Goal: Task Accomplishment & Management: Complete application form

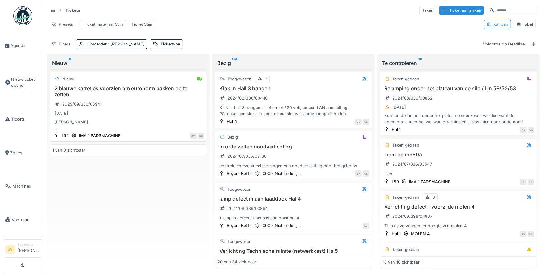
click at [136, 85] on div "Nieuw 2 blauwe karretjes voorzien om euronorm bakken op te zetten 2025/09/336/0…" at bounding box center [128, 107] width 157 height 70
click at [123, 89] on h3 "2 blauwe karretjes voorzien om euronorm bakken op te zetten" at bounding box center [128, 91] width 152 height 12
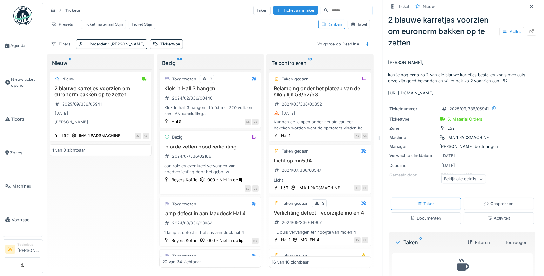
scroll to position [30, 0]
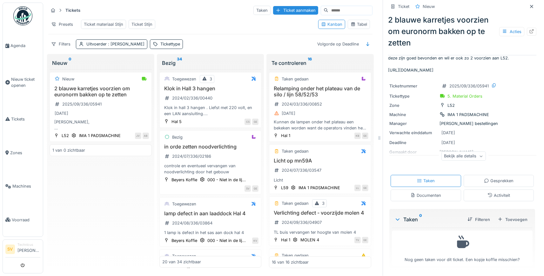
click at [483, 161] on div "Bekijk alle details" at bounding box center [463, 155] width 44 height 9
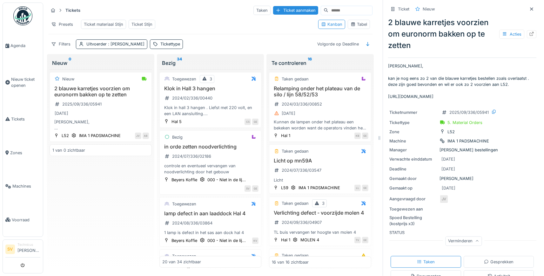
scroll to position [0, 276]
drag, startPoint x: 388, startPoint y: 96, endPoint x: 543, endPoint y: 118, distance: 156.8
click at [536, 99] on p "Dag Steven, kan je nog eens zo 2 van die blauwe karretjes bestellen zoals overl…" at bounding box center [462, 81] width 148 height 37
copy p "https://www.manutan.be/nl/mab/nl-dolly-van-polypropyleen-blauw-600x400-mm-draag…"
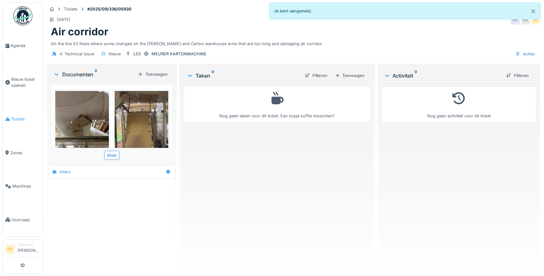
click at [14, 117] on span "Tickets" at bounding box center [25, 119] width 29 height 6
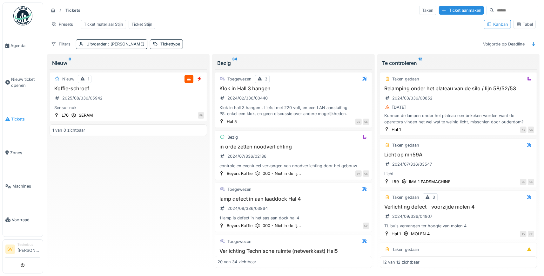
click at [17, 117] on span "Tickets" at bounding box center [25, 119] width 29 height 6
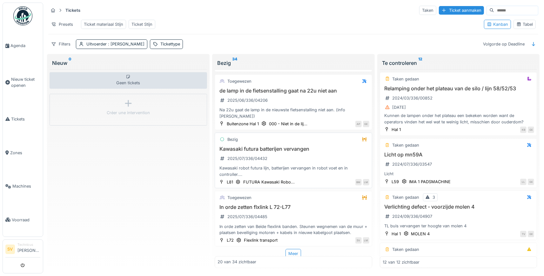
scroll to position [963, 0]
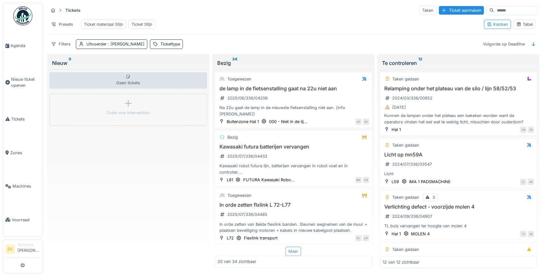
click at [297, 250] on div "Meer" at bounding box center [293, 250] width 16 height 9
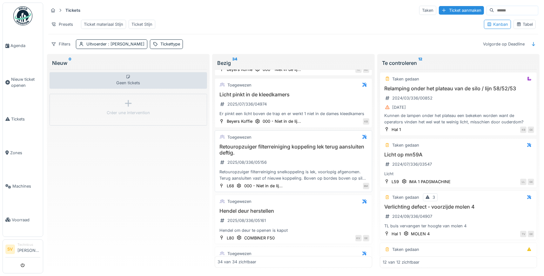
scroll to position [1319, 0]
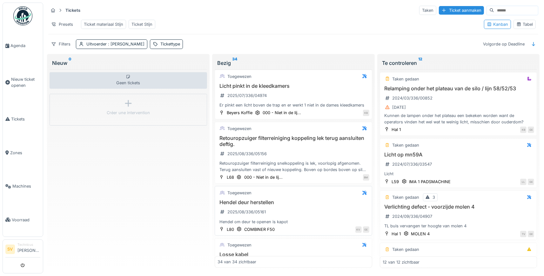
click at [257, 203] on h3 "Hendel deur herstellen" at bounding box center [293, 202] width 152 height 6
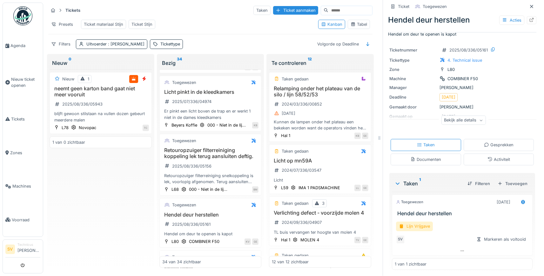
scroll to position [11, 0]
click at [424, 225] on div "Lijn Vrijgave" at bounding box center [414, 224] width 37 height 9
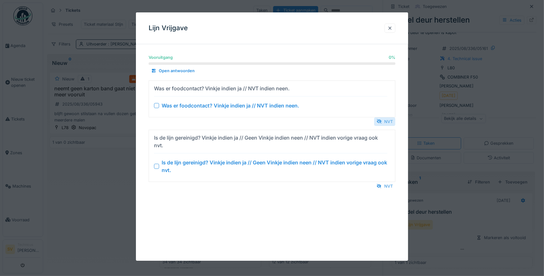
click at [382, 119] on div "NVT" at bounding box center [384, 121] width 21 height 9
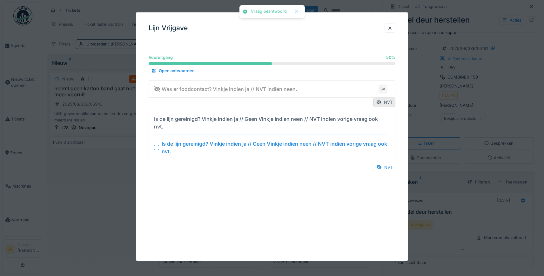
click at [384, 123] on div "Is de lijn gereinigd? Vinkje indien ja // Geen Vinkje indien neen // NVT indien…" at bounding box center [269, 122] width 231 height 15
click at [384, 166] on div "NVT" at bounding box center [384, 167] width 21 height 9
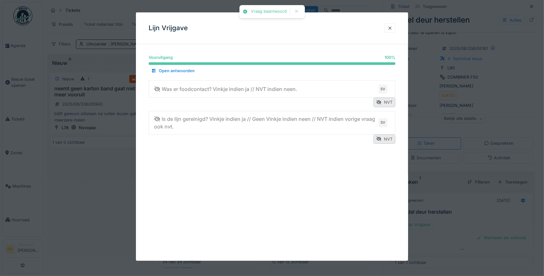
click at [510, 235] on div at bounding box center [272, 138] width 544 height 276
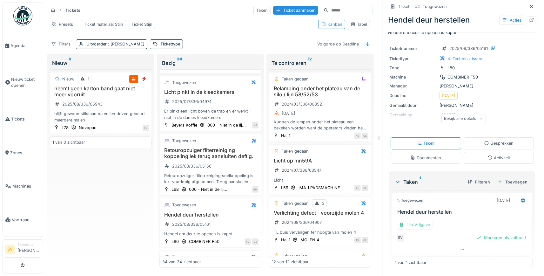
click at [512, 237] on div "Markeren als voltooid" at bounding box center [501, 237] width 55 height 9
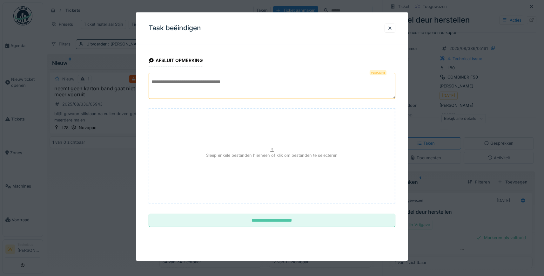
click at [237, 82] on textarea at bounding box center [272, 86] width 247 height 26
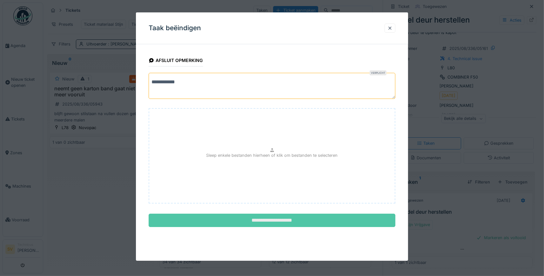
type textarea "**********"
click at [271, 216] on input "**********" at bounding box center [272, 219] width 247 height 13
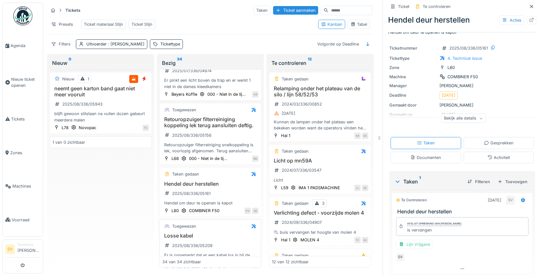
scroll to position [1583, 0]
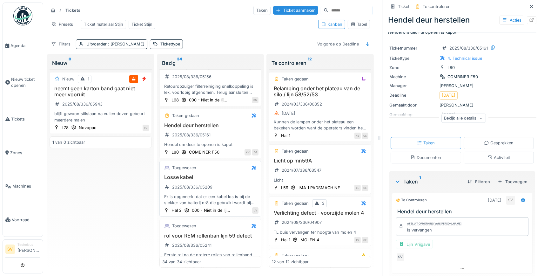
click at [209, 165] on div "Toegewezen" at bounding box center [210, 167] width 96 height 8
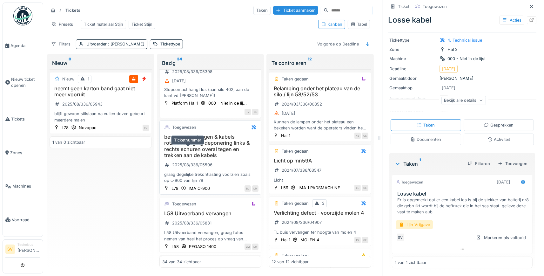
scroll to position [1984, 0]
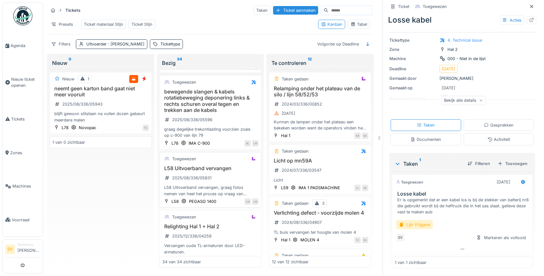
click at [202, 165] on h3 "L58 Uitvoerband vervangen" at bounding box center [210, 168] width 96 height 6
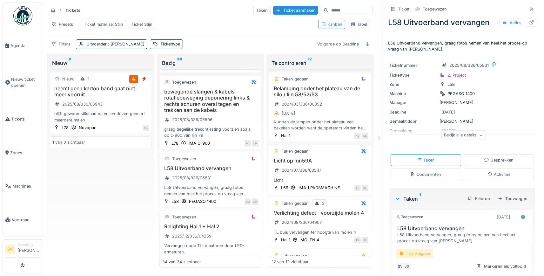
click at [425, 252] on div "Lijn Vrijgave" at bounding box center [414, 253] width 37 height 9
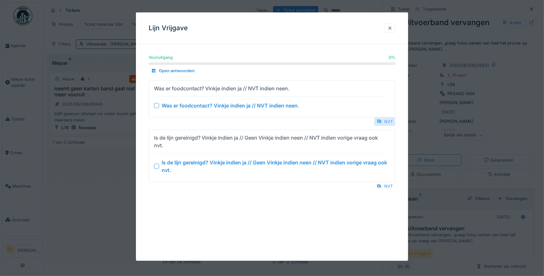
click at [386, 123] on div "NVT" at bounding box center [384, 121] width 21 height 9
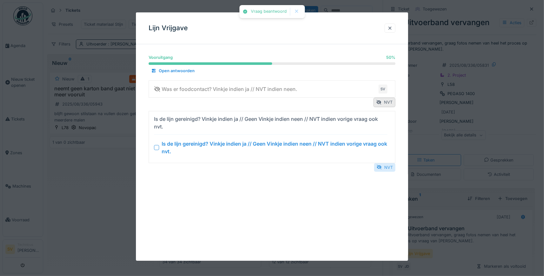
click at [386, 168] on div "NVT" at bounding box center [384, 167] width 21 height 9
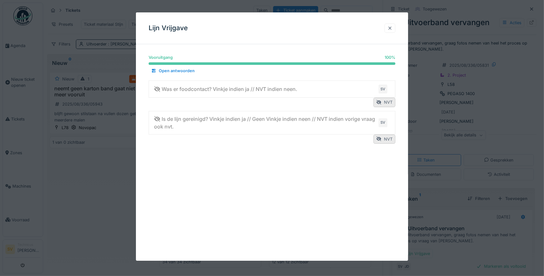
click at [389, 28] on div at bounding box center [389, 28] width 5 height 6
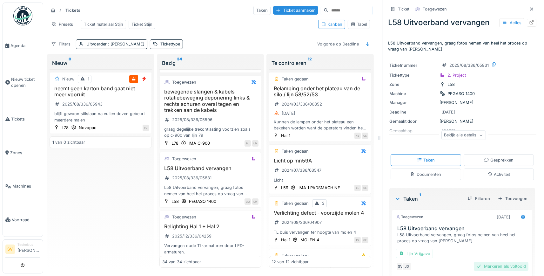
click at [505, 264] on div "Markeren als voltooid" at bounding box center [501, 266] width 55 height 9
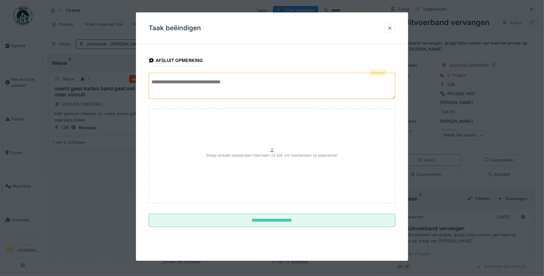
click at [264, 75] on textarea at bounding box center [272, 86] width 247 height 26
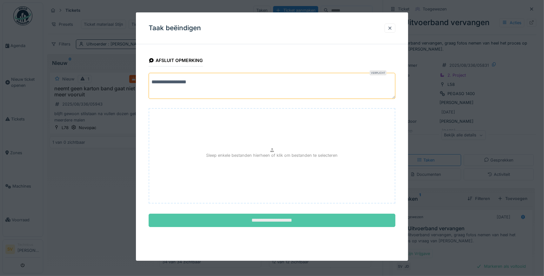
type textarea "**********"
click at [274, 223] on input "**********" at bounding box center [272, 219] width 247 height 13
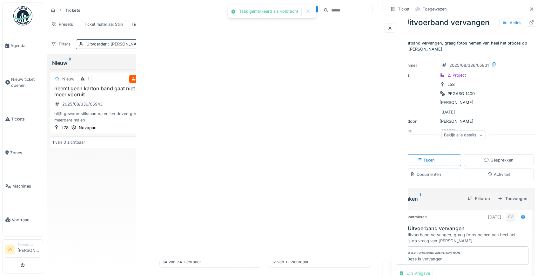
click at [266, 219] on div at bounding box center [272, 136] width 272 height 248
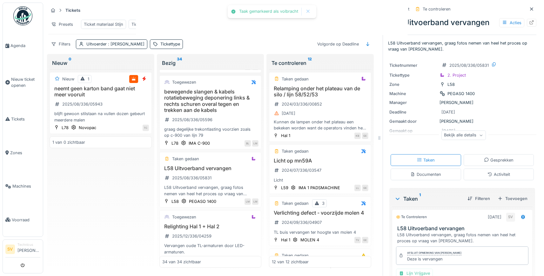
click at [265, 219] on div at bounding box center [272, 138] width 544 height 276
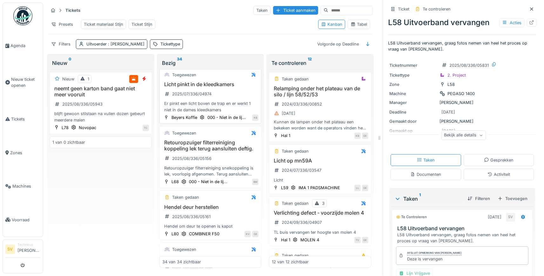
scroll to position [1509, 0]
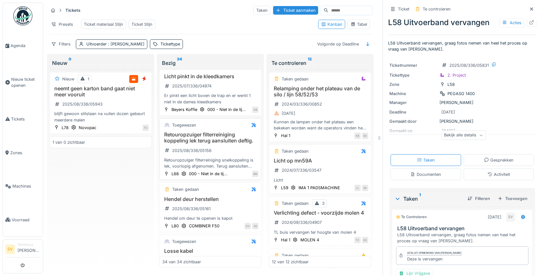
click at [215, 133] on h3 "Retouropzuiger filterreiniging koppeling lek terug aansluiten deftig." at bounding box center [210, 137] width 96 height 12
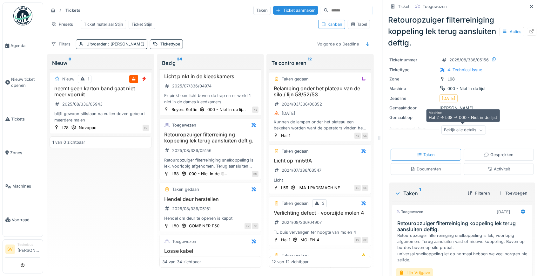
scroll to position [89, 0]
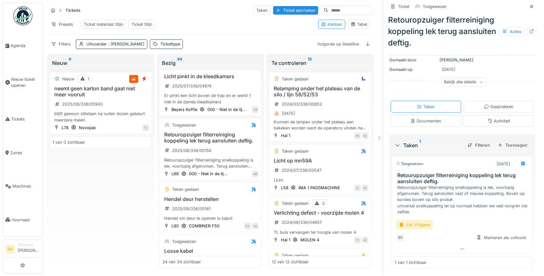
click at [423, 121] on div "Documenten" at bounding box center [425, 121] width 31 height 6
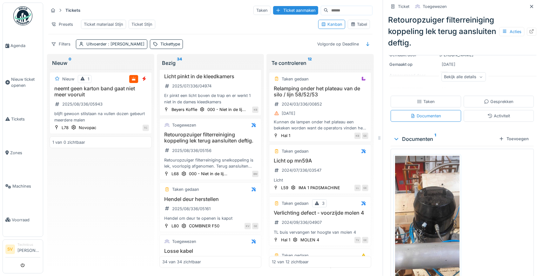
scroll to position [125, 0]
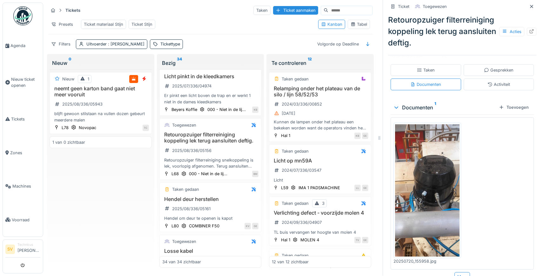
click at [421, 195] on img at bounding box center [427, 190] width 64 height 132
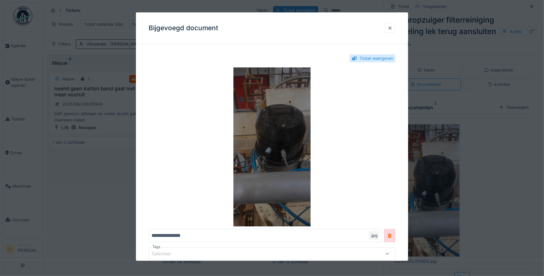
click at [264, 144] on img at bounding box center [272, 146] width 247 height 159
click at [270, 123] on img at bounding box center [272, 146] width 247 height 159
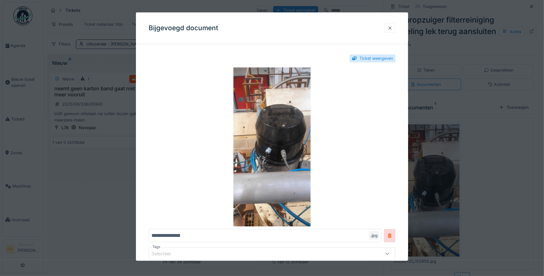
click at [389, 26] on div at bounding box center [389, 28] width 5 height 6
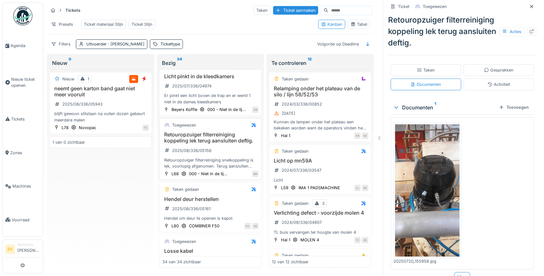
click at [230, 144] on div "Retouropzuiger filterreiniging koppeling lek terug aansluiten deftig. 2025/08/3…" at bounding box center [210, 149] width 96 height 37
click at [200, 161] on div "Retouropzuiger filterreiniging snelkoppeling is lek, voorlopig afgenomen. Terug…" at bounding box center [210, 163] width 96 height 12
click at [198, 134] on h3 "Retouropzuiger filterreiniging koppeling lek terug aansluiten deftig." at bounding box center [210, 137] width 96 height 12
click at [19, 117] on span "Tickets" at bounding box center [25, 119] width 29 height 6
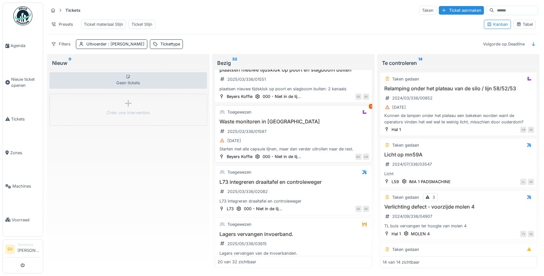
scroll to position [547, 0]
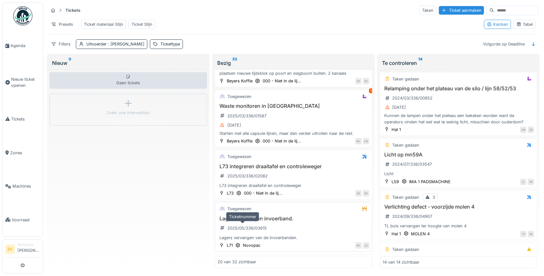
click at [250, 225] on div "2025/05/336/03615" at bounding box center [242, 228] width 51 height 8
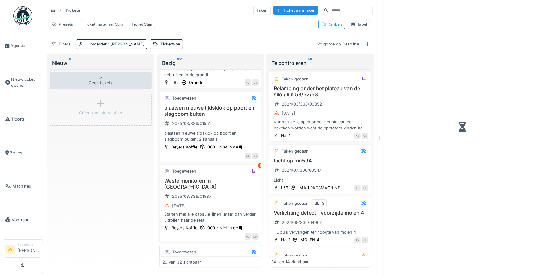
scroll to position [607, 0]
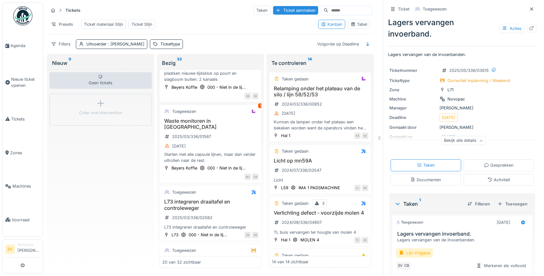
click at [427, 180] on div "Documenten" at bounding box center [425, 179] width 31 height 6
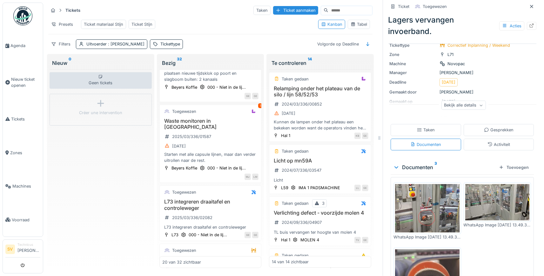
scroll to position [59, 0]
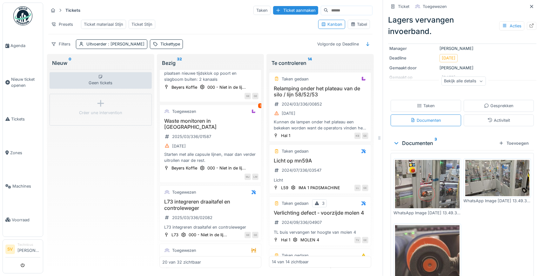
click at [428, 185] on img at bounding box center [427, 184] width 64 height 48
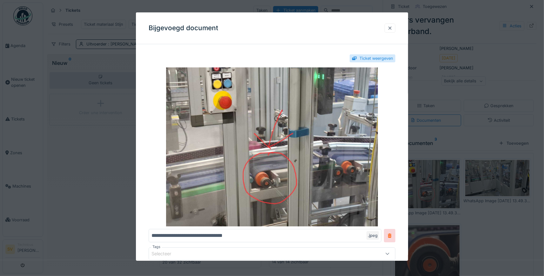
click at [390, 25] on div at bounding box center [389, 28] width 5 height 6
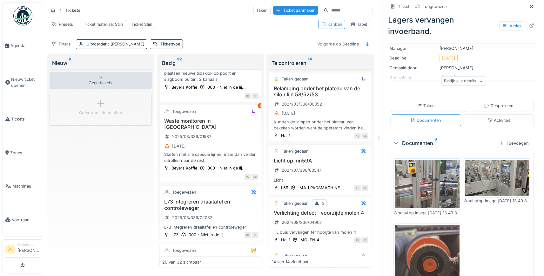
click at [494, 178] on img at bounding box center [497, 178] width 64 height 36
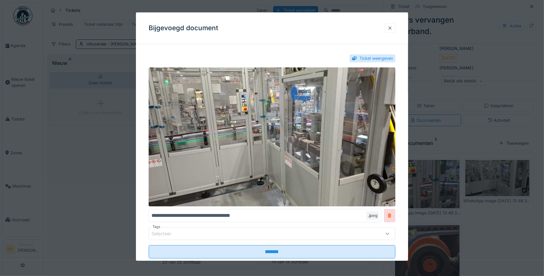
click at [391, 28] on div at bounding box center [389, 28] width 5 height 6
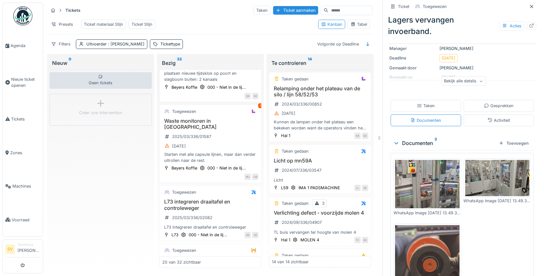
click at [433, 238] on img at bounding box center [427, 268] width 64 height 86
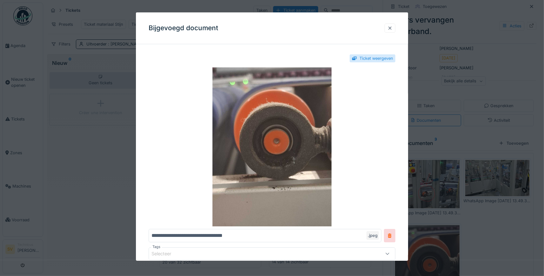
click at [390, 27] on div at bounding box center [389, 28] width 5 height 6
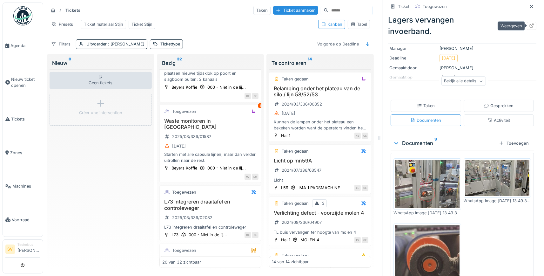
click at [533, 26] on icon at bounding box center [531, 25] width 5 height 4
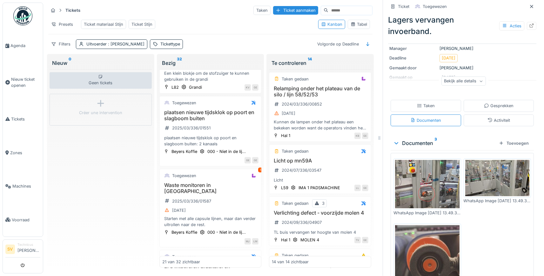
scroll to position [671, 0]
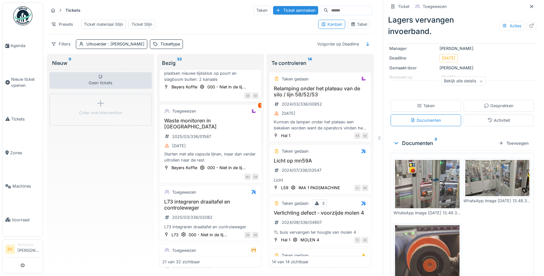
click at [534, 6] on icon at bounding box center [531, 6] width 5 height 4
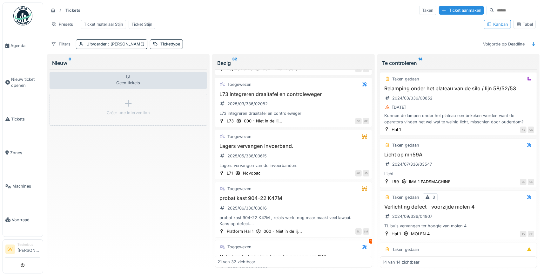
scroll to position [599, 0]
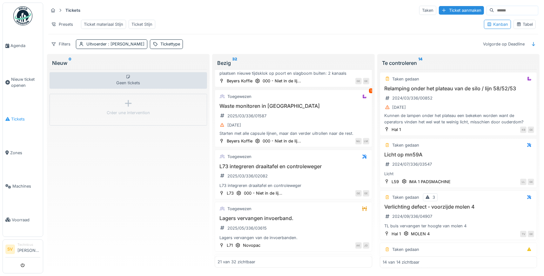
click at [16, 116] on span "Tickets" at bounding box center [25, 119] width 29 height 6
click at [85, 44] on div "Uitvoerder : Stijn Van buggenhout" at bounding box center [111, 43] width 71 height 9
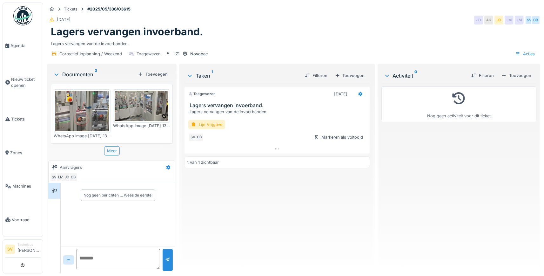
click at [115, 150] on div "Meer" at bounding box center [112, 150] width 16 height 9
click at [114, 150] on div "Meer" at bounding box center [112, 150] width 16 height 9
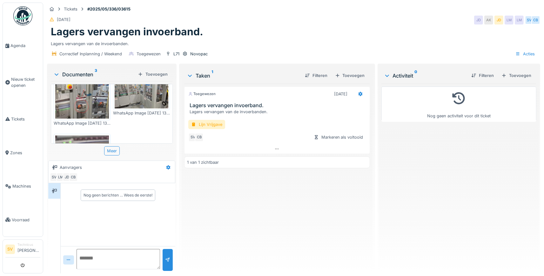
scroll to position [1, 0]
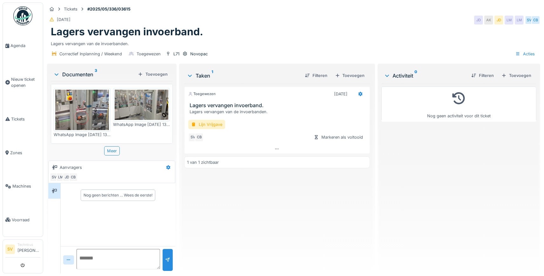
click at [79, 100] on img at bounding box center [82, 110] width 54 height 40
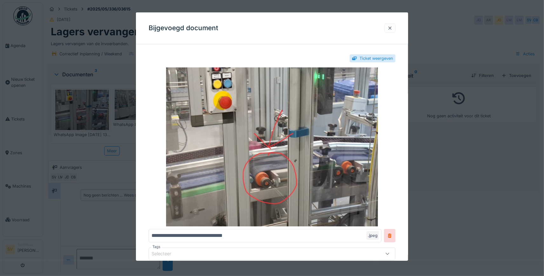
click at [389, 28] on div at bounding box center [389, 28] width 5 height 6
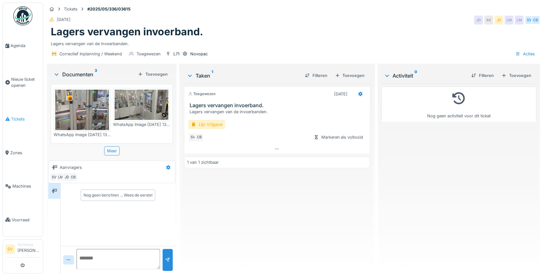
click at [13, 116] on span "Tickets" at bounding box center [25, 119] width 29 height 6
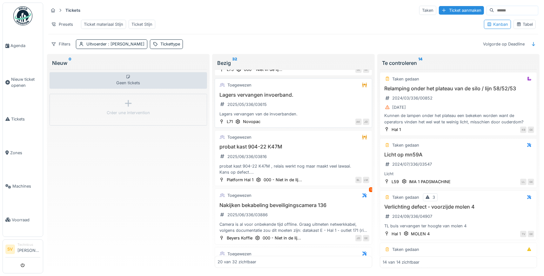
scroll to position [636, 0]
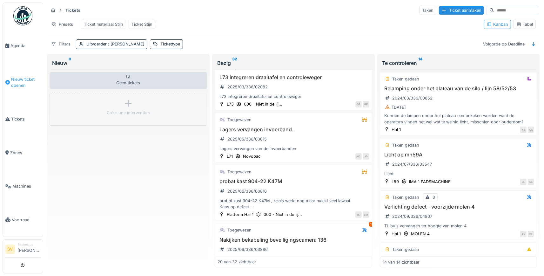
click at [20, 81] on span "Nieuw ticket openen" at bounding box center [25, 82] width 29 height 12
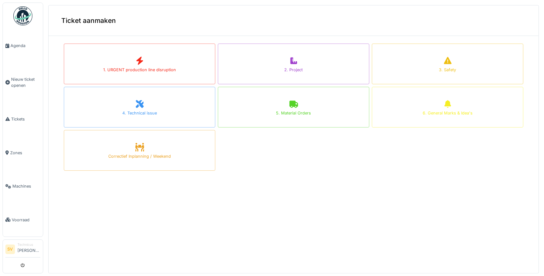
click at [281, 72] on div "2. Project" at bounding box center [293, 63] width 151 height 41
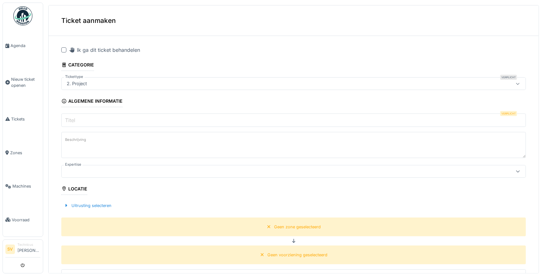
click at [99, 119] on input "Titel" at bounding box center [293, 119] width 464 height 13
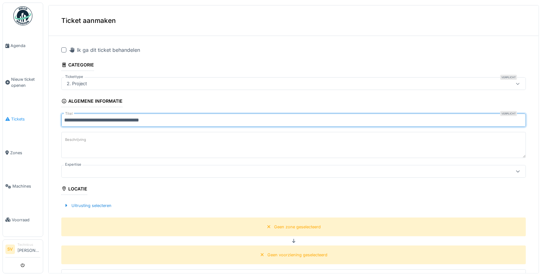
drag, startPoint x: 169, startPoint y: 120, endPoint x: 41, endPoint y: 109, distance: 129.4
click at [61, 113] on input "**********" at bounding box center [293, 119] width 464 height 13
type input "**********"
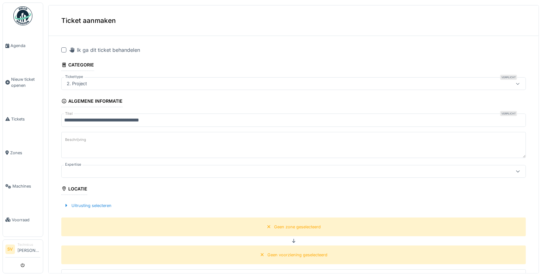
click at [83, 131] on fieldset "**********" at bounding box center [293, 271] width 464 height 460
click at [77, 137] on label "Beschrijving" at bounding box center [75, 140] width 23 height 8
click at [77, 137] on textarea "Beschrijving" at bounding box center [293, 145] width 464 height 26
click at [75, 143] on label "Beschrijving" at bounding box center [75, 140] width 23 height 8
click at [75, 143] on textarea "Beschrijving" at bounding box center [293, 145] width 464 height 26
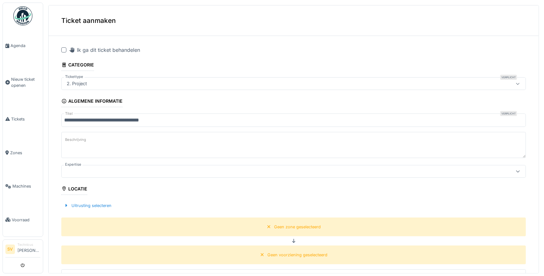
click at [78, 145] on textarea "Beschrijving" at bounding box center [293, 145] width 464 height 26
paste textarea "**********"
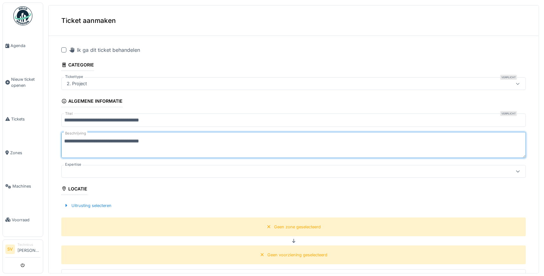
click at [140, 142] on textarea "**********" at bounding box center [293, 145] width 464 height 26
click at [183, 140] on textarea "**********" at bounding box center [293, 145] width 464 height 26
click at [177, 141] on textarea "**********" at bounding box center [293, 145] width 464 height 26
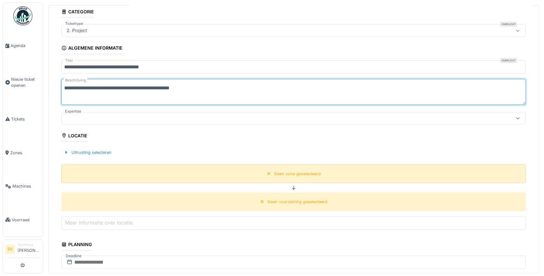
scroll to position [59, 0]
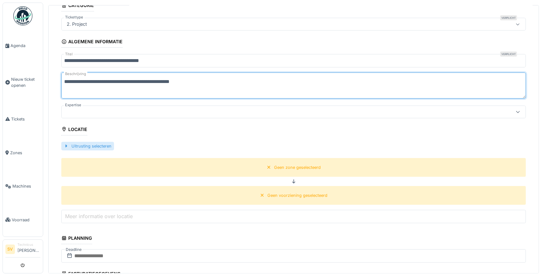
type textarea "**********"
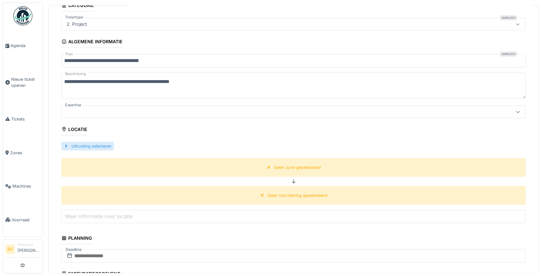
click at [66, 146] on div at bounding box center [66, 146] width 5 height 6
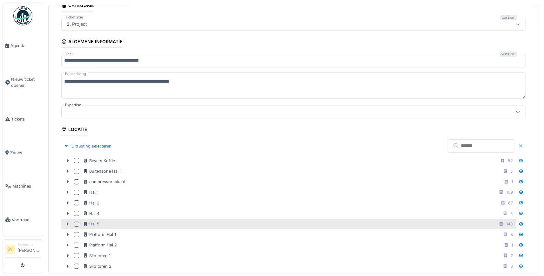
click at [75, 221] on div at bounding box center [76, 223] width 5 height 5
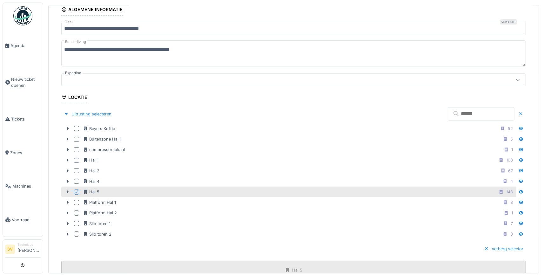
scroll to position [178, 0]
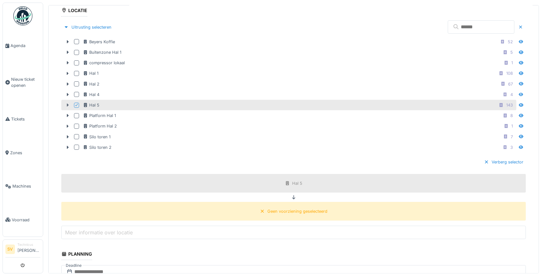
click at [67, 105] on icon at bounding box center [67, 105] width 5 height 4
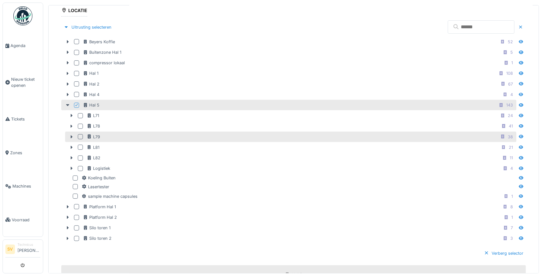
click at [82, 134] on div at bounding box center [80, 136] width 5 height 5
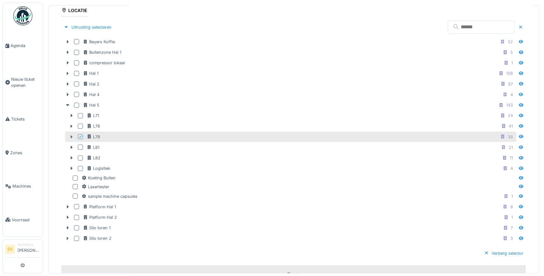
click at [72, 135] on icon at bounding box center [71, 137] width 5 height 4
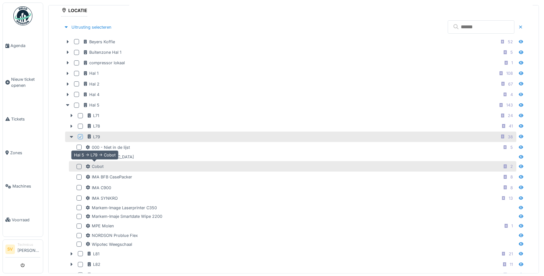
click at [101, 166] on div "Cobot" at bounding box center [94, 166] width 18 height 6
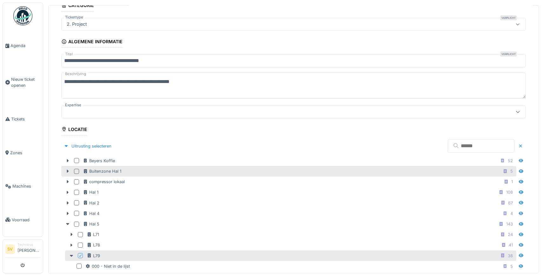
scroll to position [0, 0]
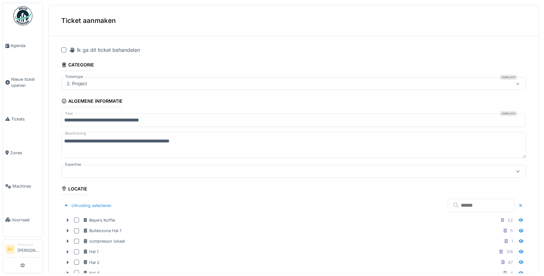
click at [62, 51] on div at bounding box center [63, 49] width 5 height 5
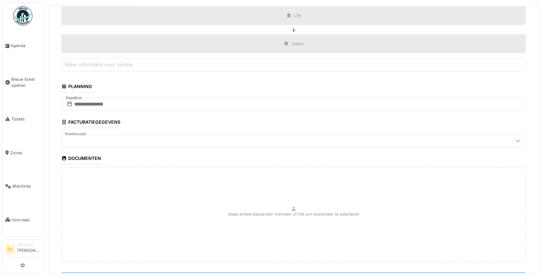
scroll to position [570, 0]
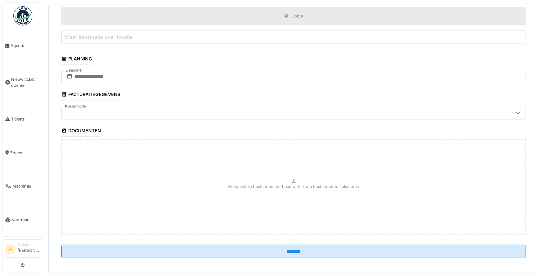
click at [87, 110] on div at bounding box center [268, 113] width 408 height 7
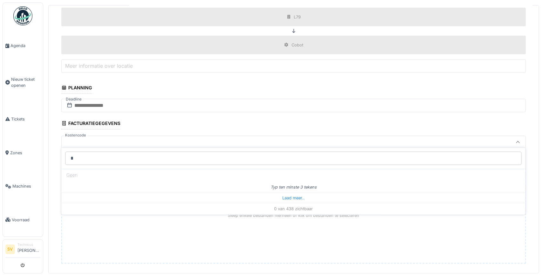
scroll to position [0, 0]
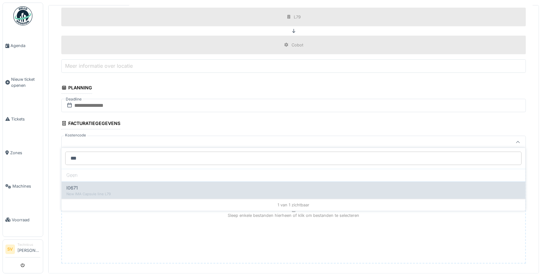
type input "***"
click at [99, 193] on div "New IMA Capsule line L79" at bounding box center [294, 193] width 454 height 5
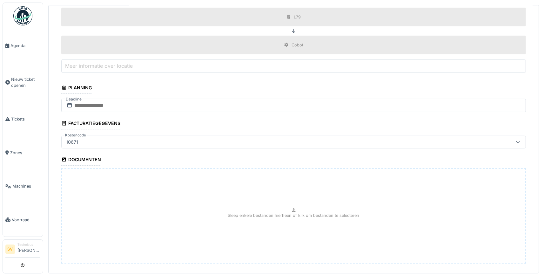
type input "****"
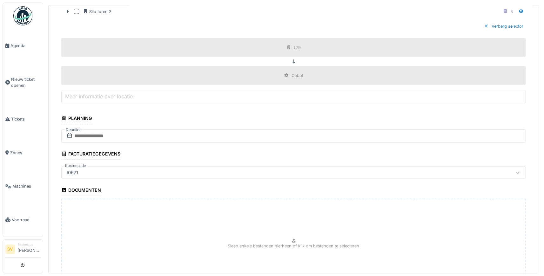
scroll to position [570, 0]
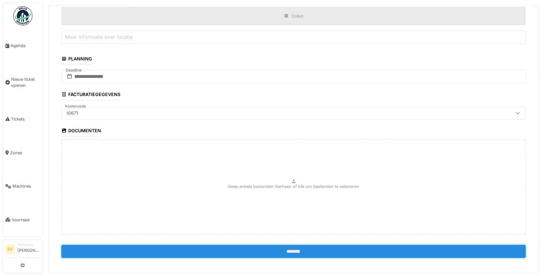
click at [202, 249] on input "*******" at bounding box center [293, 250] width 464 height 13
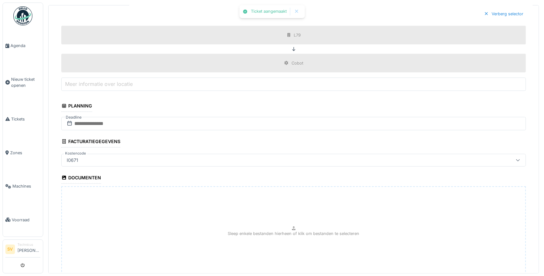
scroll to position [541, 0]
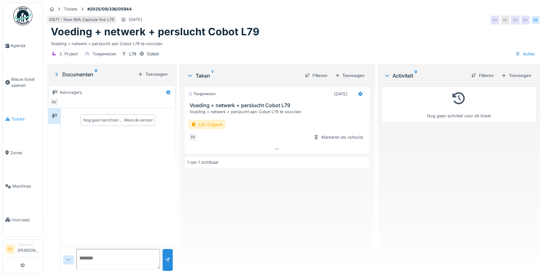
click at [19, 116] on span "Tickets" at bounding box center [25, 119] width 29 height 6
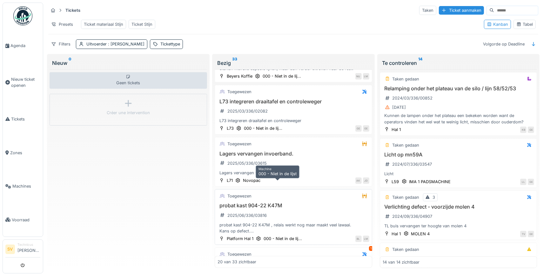
scroll to position [623, 0]
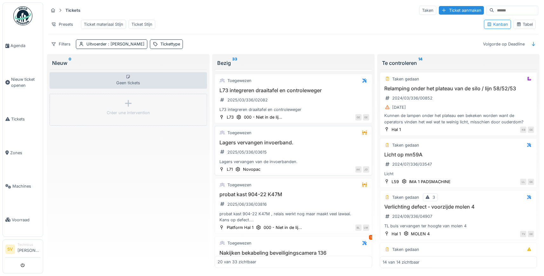
click at [269, 145] on h3 "Lagers vervangen invoerband." at bounding box center [293, 142] width 152 height 6
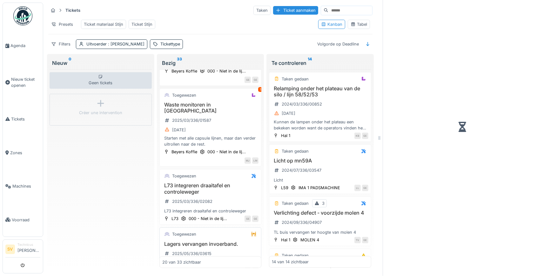
scroll to position [698, 0]
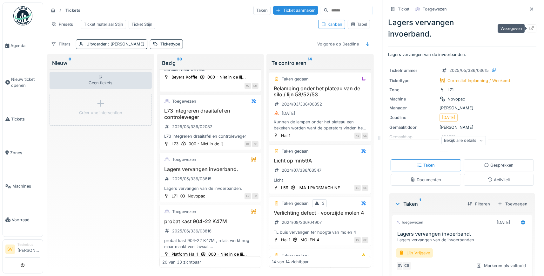
click at [532, 28] on icon at bounding box center [531, 28] width 5 height 4
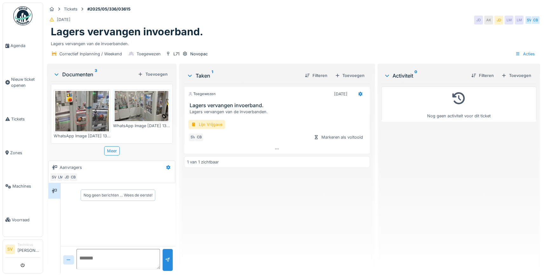
click at [85, 109] on img at bounding box center [82, 111] width 54 height 40
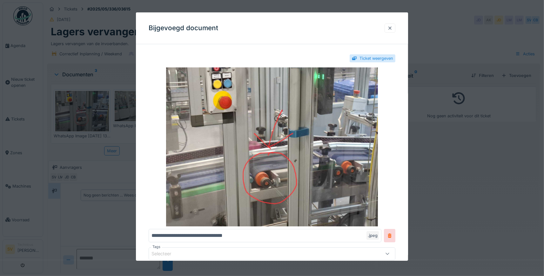
click at [389, 30] on div at bounding box center [389, 28] width 5 height 6
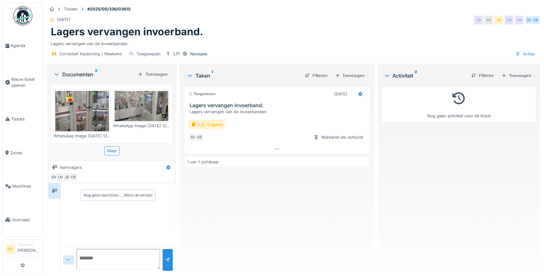
click at [96, 115] on img at bounding box center [82, 111] width 54 height 40
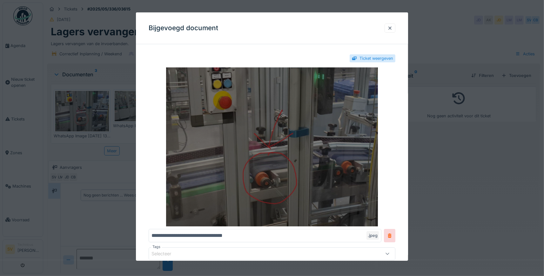
click at [282, 185] on img at bounding box center [272, 146] width 247 height 159
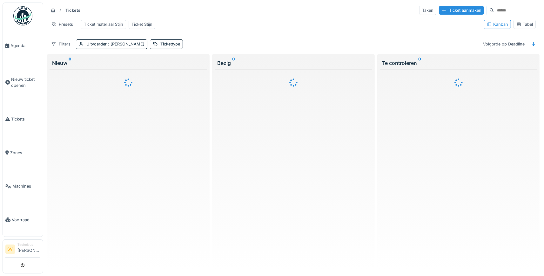
click at [526, 24] on div "Tabel" at bounding box center [524, 24] width 17 height 6
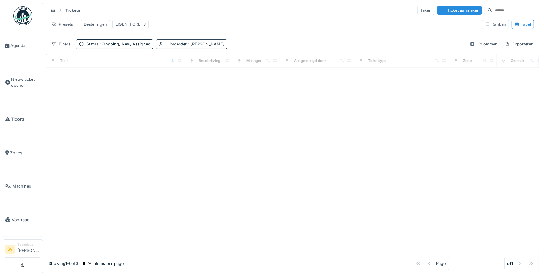
click at [201, 43] on span ": Stijn Van buggenhout" at bounding box center [206, 44] width 38 height 5
click at [206, 83] on icon at bounding box center [204, 81] width 6 height 4
click at [226, 24] on div "Presets Bestellingen EIGEN TICKETS" at bounding box center [262, 24] width 429 height 14
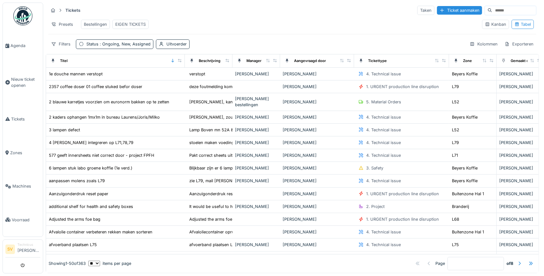
click at [497, 9] on input at bounding box center [514, 10] width 44 height 9
click at [59, 43] on div "Filters" at bounding box center [60, 43] width 25 height 9
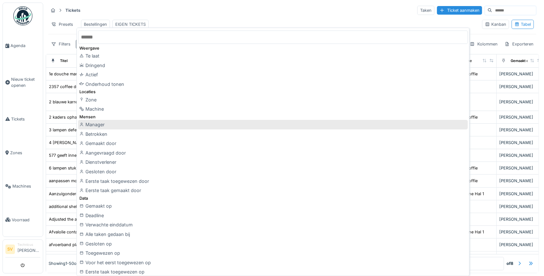
click at [99, 124] on div "Manager" at bounding box center [272, 125] width 389 height 10
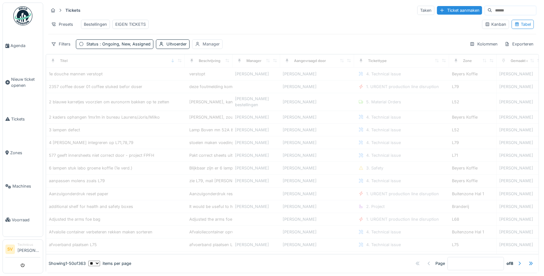
click at [211, 44] on div "Manager" at bounding box center [211, 44] width 17 height 6
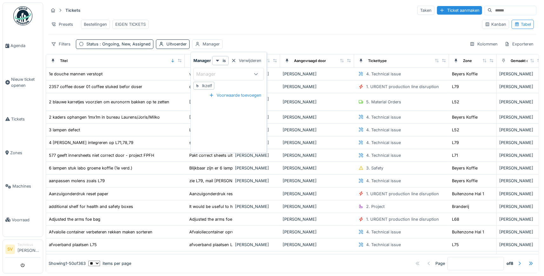
click at [218, 75] on div "Manager" at bounding box center [210, 73] width 28 height 7
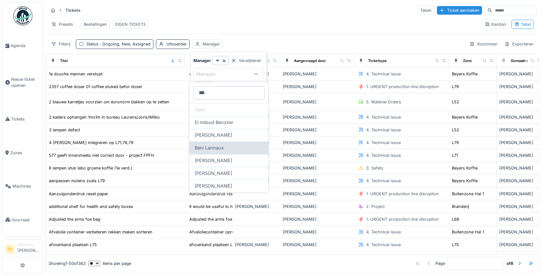
type input "***"
click at [214, 145] on span "Beni Lannaux" at bounding box center [209, 147] width 29 height 7
type input "****"
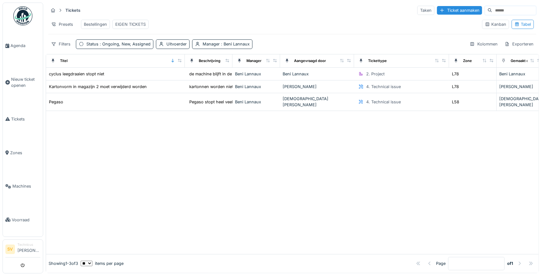
click at [335, 27] on div "Presets Bestellingen EIGEN TICKETS" at bounding box center [262, 24] width 429 height 14
click at [215, 47] on div "Manager : Beni Lannaux" at bounding box center [226, 44] width 47 height 6
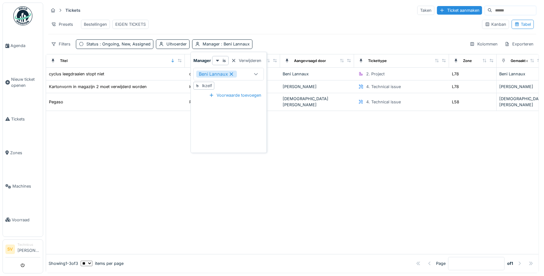
click at [232, 74] on icon at bounding box center [231, 73] width 3 height 3
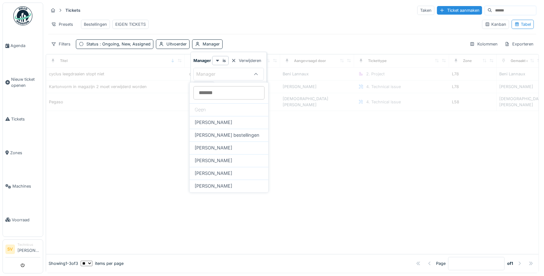
click at [226, 21] on div "Presets Bestellingen EIGEN TICKETS" at bounding box center [262, 24] width 429 height 14
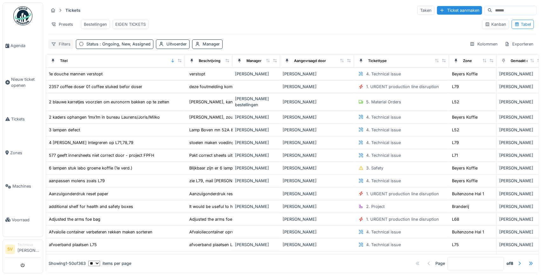
click at [59, 45] on div "Filters" at bounding box center [60, 43] width 25 height 9
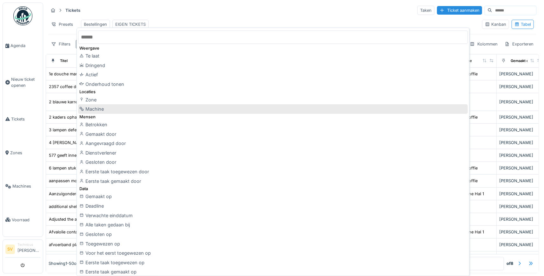
click at [100, 107] on div "Machine" at bounding box center [272, 109] width 389 height 10
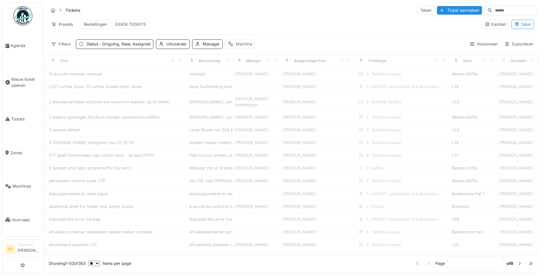
click at [246, 46] on div "Machine" at bounding box center [244, 44] width 17 height 6
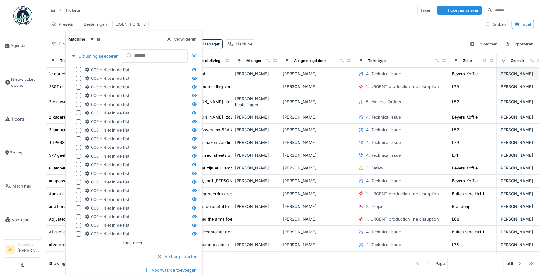
click at [188, 63] on input "text" at bounding box center [154, 55] width 67 height 13
click at [197, 38] on div "Verwijderen" at bounding box center [181, 39] width 35 height 9
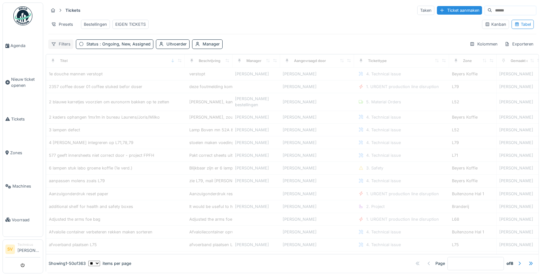
click at [62, 44] on div "Filters" at bounding box center [60, 43] width 25 height 9
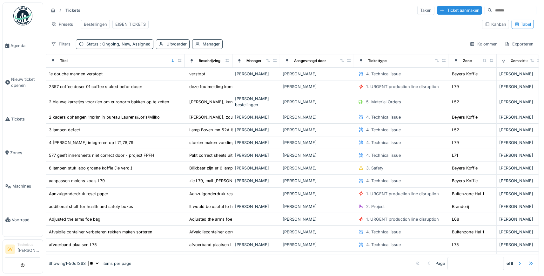
click at [186, 9] on div "Tickets Taken Ticket aanmaken" at bounding box center [292, 10] width 488 height 10
click at [129, 44] on span ": Ongoing, New, Assigned" at bounding box center [124, 44] width 52 height 5
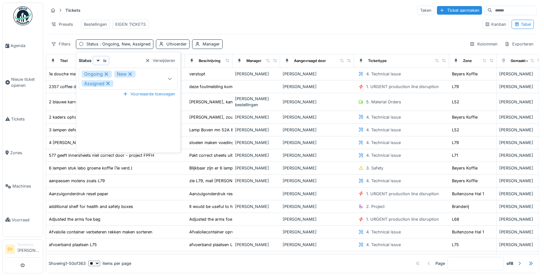
click at [197, 15] on div "Tickets Taken Ticket aanmaken" at bounding box center [292, 10] width 488 height 10
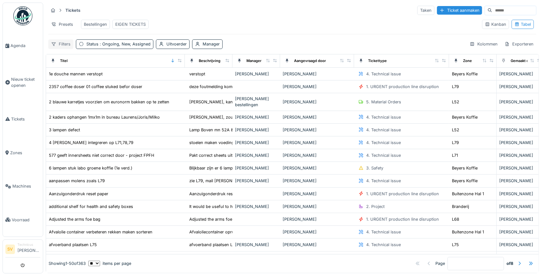
click at [66, 44] on div "Filters" at bounding box center [60, 43] width 25 height 9
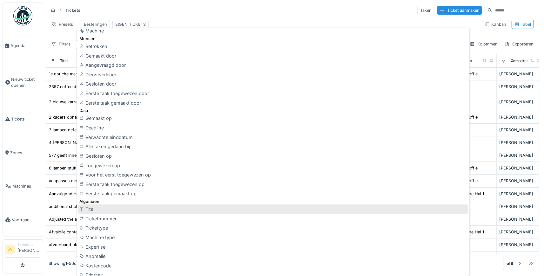
scroll to position [89, 0]
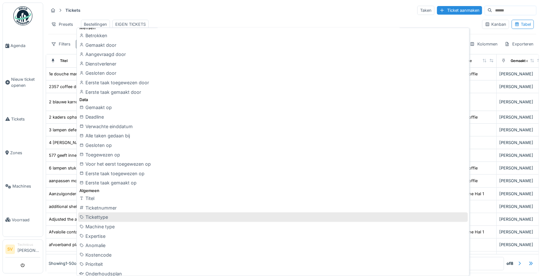
click at [103, 215] on div "Tickettype" at bounding box center [272, 217] width 389 height 10
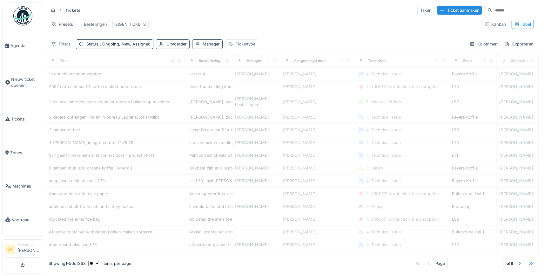
click at [248, 41] on div "Tickettype" at bounding box center [246, 44] width 20 height 6
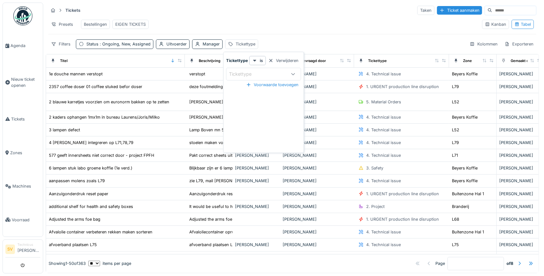
click at [256, 75] on div "Tickettype" at bounding box center [244, 73] width 31 height 7
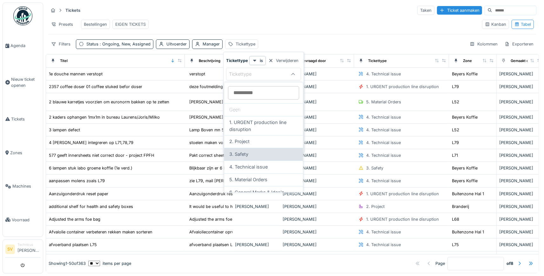
scroll to position [30, 0]
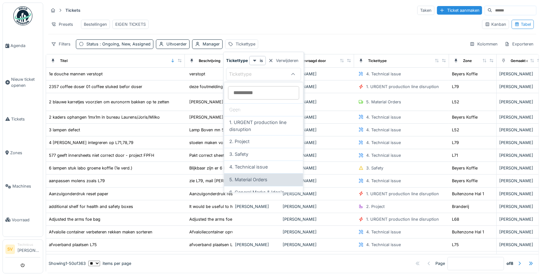
click at [254, 173] on div "5. Material Orders" at bounding box center [263, 179] width 79 height 13
type input "***"
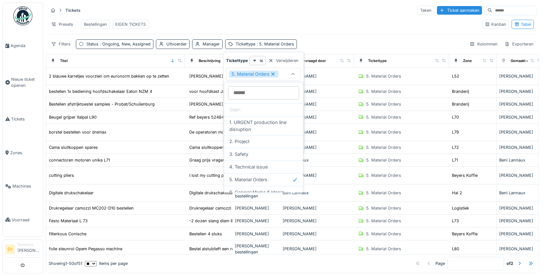
click at [331, 16] on div "Tickets Taken Ticket aanmaken Presets Bestellingen EIGEN TICKETS Kanban Tabel F…" at bounding box center [292, 27] width 493 height 49
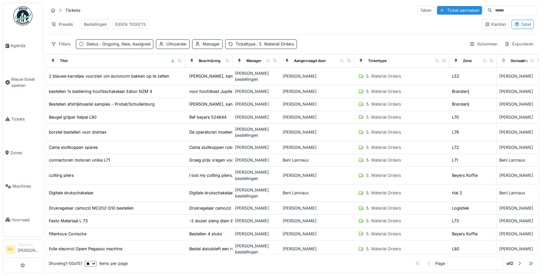
click at [492, 9] on input at bounding box center [514, 10] width 44 height 9
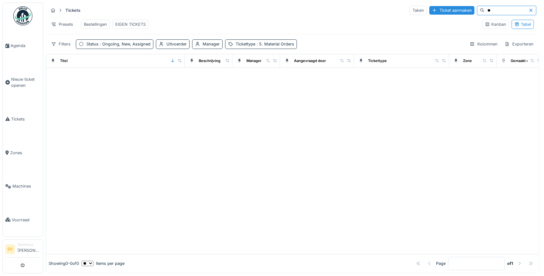
type input "*"
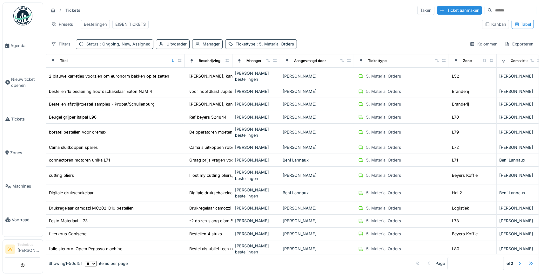
click at [138, 46] on span ": Ongoing, New, Assigned" at bounding box center [124, 44] width 52 height 5
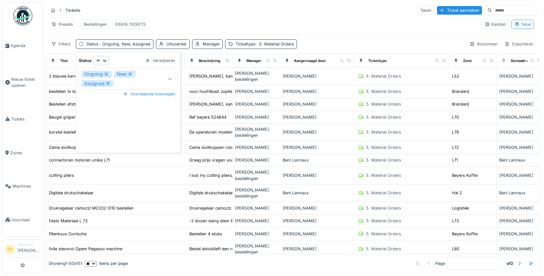
drag, startPoint x: 106, startPoint y: 70, endPoint x: 109, endPoint y: 76, distance: 6.4
click at [106, 70] on div "Ongoing New Assigned" at bounding box center [128, 79] width 99 height 22
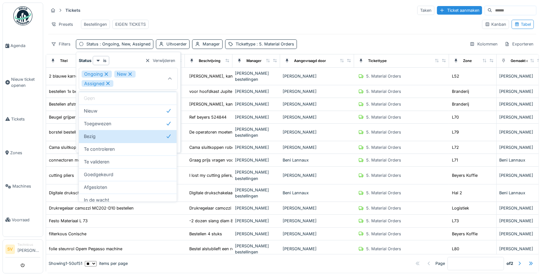
drag, startPoint x: 104, startPoint y: 73, endPoint x: 107, endPoint y: 79, distance: 6.5
click at [105, 74] on icon at bounding box center [106, 74] width 6 height 4
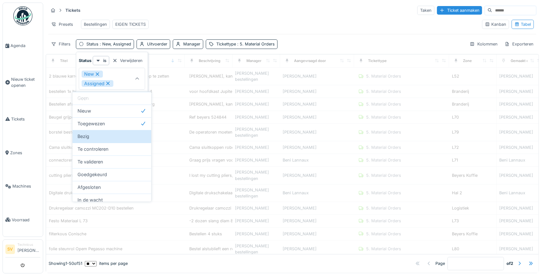
click at [108, 81] on icon at bounding box center [108, 83] width 6 height 4
type input "***"
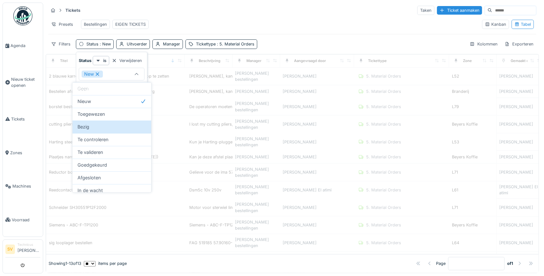
click at [98, 72] on div "New" at bounding box center [92, 73] width 21 height 7
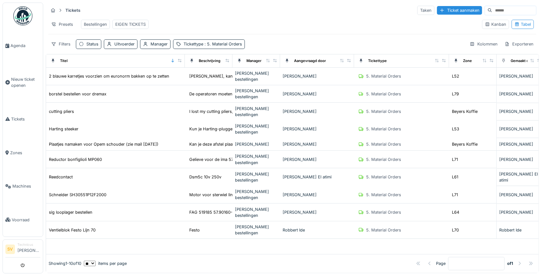
click at [228, 23] on div "Presets Bestellingen EIGEN TICKETS" at bounding box center [262, 24] width 429 height 14
click at [61, 44] on div "Filters" at bounding box center [60, 43] width 25 height 9
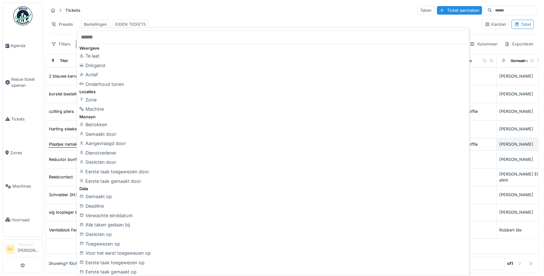
click at [105, 143] on div "Aangevraagd door" at bounding box center [272, 143] width 389 height 10
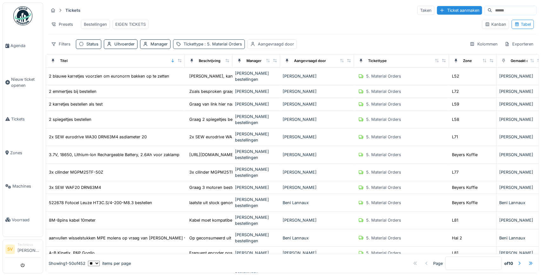
click at [230, 45] on span ": 5. Material Orders" at bounding box center [222, 44] width 39 height 5
click at [278, 26] on div "Presets Bestellingen EIGEN TICKETS" at bounding box center [262, 24] width 429 height 14
click at [236, 45] on span ": 5. Material Orders" at bounding box center [222, 44] width 39 height 5
click at [278, 46] on div "Aangevraagd door" at bounding box center [276, 44] width 36 height 6
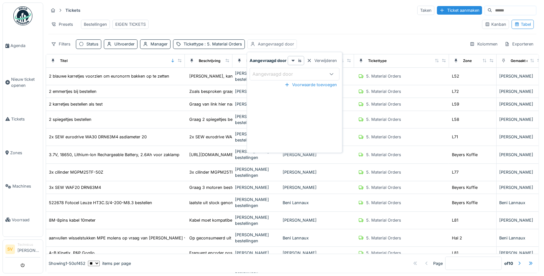
click at [278, 46] on div "Aangevraagd door" at bounding box center [276, 44] width 36 height 6
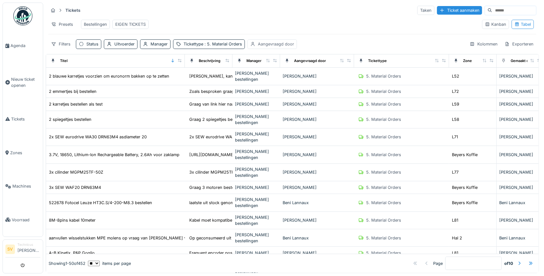
click at [276, 45] on div "Aangevraagd door" at bounding box center [276, 44] width 36 height 6
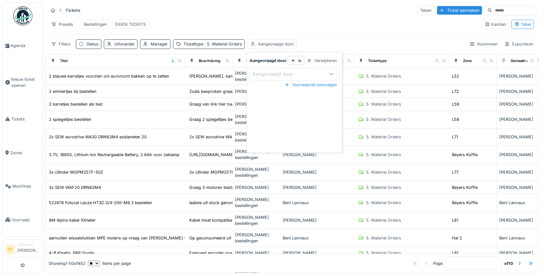
click at [287, 73] on div "Aangevraagd door" at bounding box center [276, 73] width 49 height 7
type door_g1Nzc "****"
click at [271, 122] on span "Jasper De wit" at bounding box center [273, 122] width 37 height 7
type input "****"
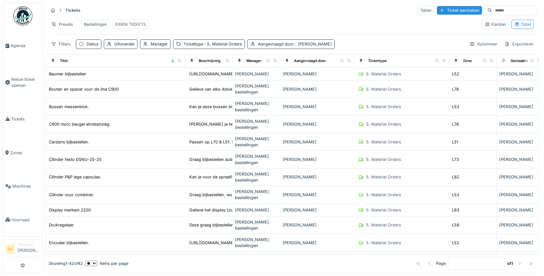
click at [361, 21] on div "Presets Bestellingen EIGEN TICKETS" at bounding box center [262, 24] width 429 height 14
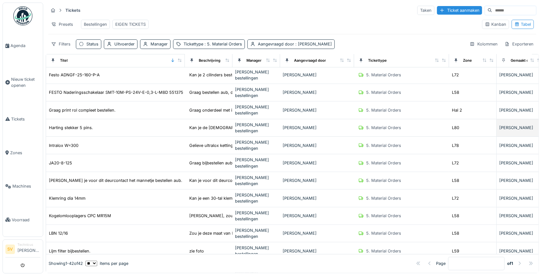
scroll to position [178, 0]
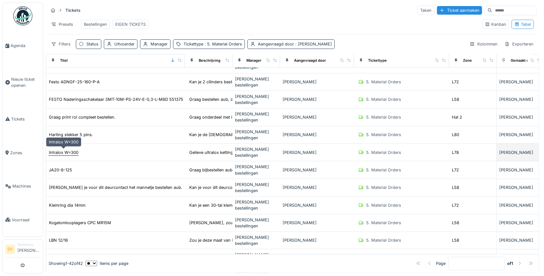
click at [64, 153] on div "Intralox W=300" at bounding box center [64, 152] width 30 height 6
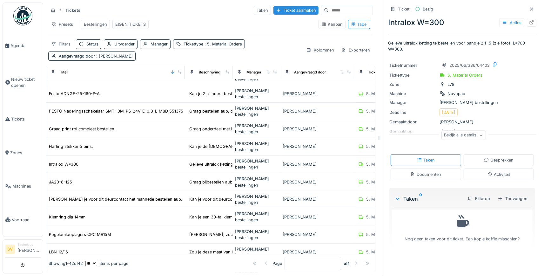
click at [440, 174] on div "Documenten" at bounding box center [425, 174] width 31 height 6
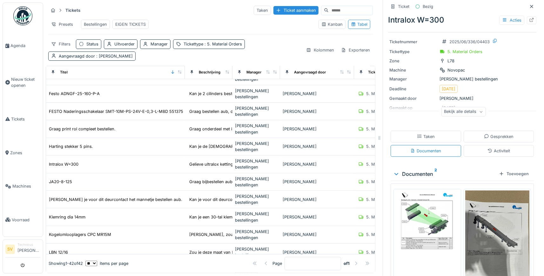
scroll to position [62, 0]
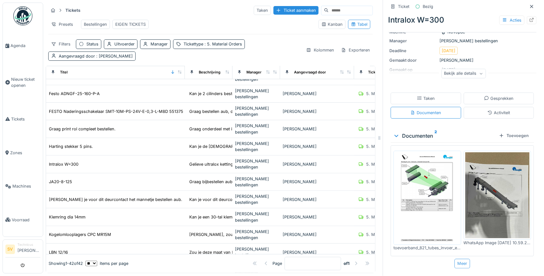
click at [463, 262] on div "Meer" at bounding box center [462, 262] width 16 height 9
click at [465, 264] on div "Meer" at bounding box center [462, 262] width 16 height 9
click at [533, 17] on div at bounding box center [532, 20] width 10 height 8
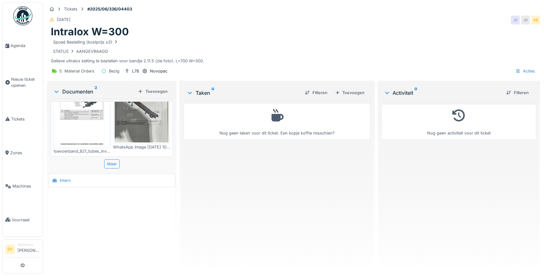
scroll to position [40, 0]
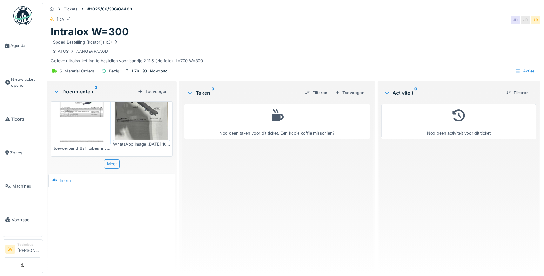
click at [293, 189] on div "Nog geen taken voor dit ticket. Een kopje koffie misschien?" at bounding box center [276, 184] width 185 height 167
click at [111, 223] on div at bounding box center [111, 228] width 127 height 82
click at [102, 214] on div at bounding box center [111, 228] width 127 height 82
click at [96, 232] on div at bounding box center [111, 228] width 127 height 82
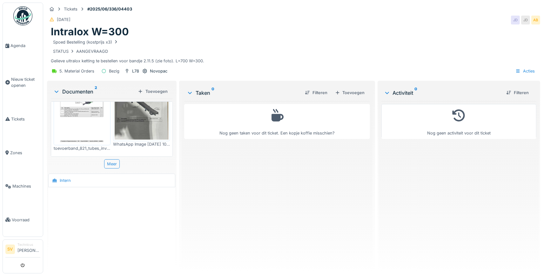
click at [96, 231] on div at bounding box center [111, 228] width 127 height 82
click at [98, 119] on img at bounding box center [82, 106] width 54 height 76
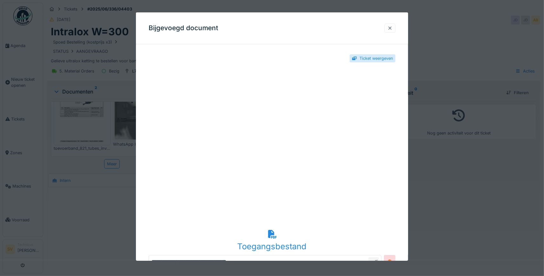
click at [390, 30] on div at bounding box center [389, 28] width 5 height 6
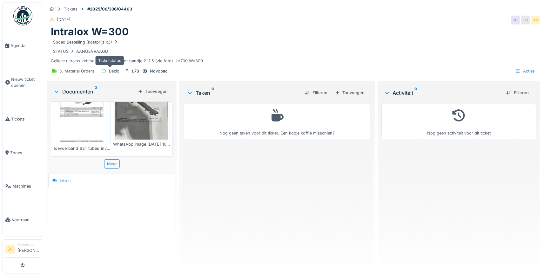
click at [110, 70] on div "Bezig" at bounding box center [114, 71] width 10 height 6
